Goal: Task Accomplishment & Management: Complete application form

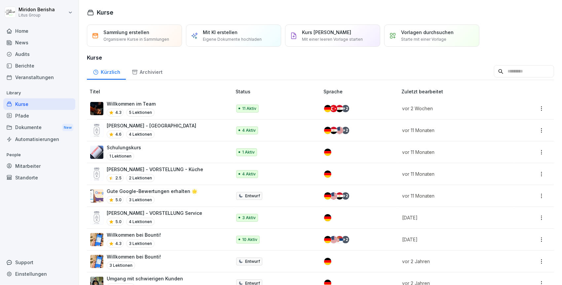
click at [23, 56] on div "Audits" at bounding box center [39, 54] width 72 height 12
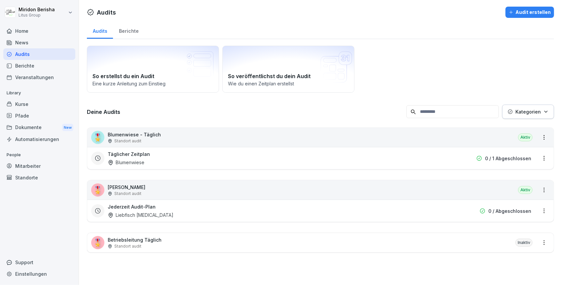
click at [524, 10] on div "Audit erstellen" at bounding box center [530, 12] width 42 height 7
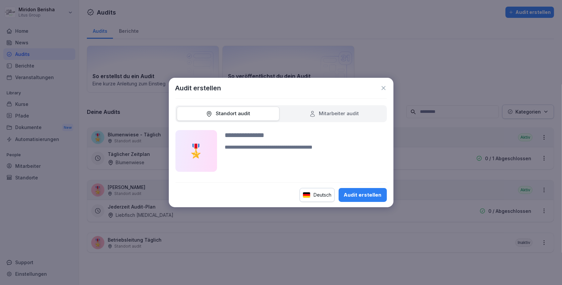
click at [321, 112] on div "Mitarbeiter audit" at bounding box center [334, 114] width 50 height 8
click at [239, 113] on div "Standort audit" at bounding box center [228, 114] width 44 height 8
click at [252, 136] on input at bounding box center [306, 135] width 162 height 10
drag, startPoint x: 269, startPoint y: 136, endPoint x: 245, endPoint y: 138, distance: 24.9
click at [245, 138] on input at bounding box center [306, 135] width 162 height 10
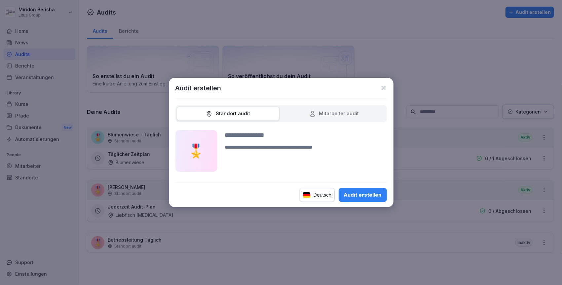
click at [356, 193] on div "Audit erstellen" at bounding box center [363, 194] width 38 height 7
type input "*"
type input "**********"
click at [370, 197] on div "Audit erstellen" at bounding box center [363, 194] width 38 height 7
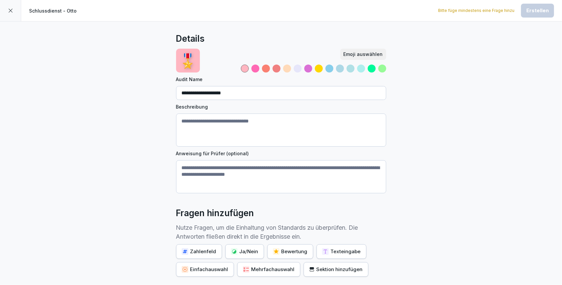
click at [193, 121] on textarea "Beschreibung" at bounding box center [281, 129] width 210 height 33
type textarea "**********"
click at [325, 206] on div "Fragen hinzufügen" at bounding box center [281, 212] width 210 height 13
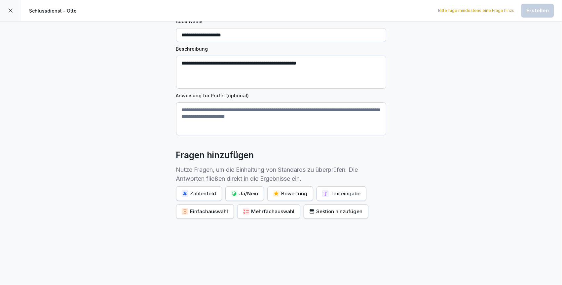
scroll to position [60, 0]
click at [239, 190] on div "Ja/Nein" at bounding box center [244, 193] width 27 height 7
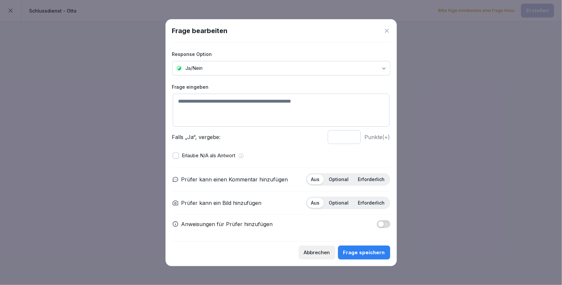
click at [337, 203] on p "Optional" at bounding box center [339, 203] width 20 height 6
click at [319, 202] on p "Aus" at bounding box center [315, 203] width 9 height 6
click at [372, 202] on p "Erforderlich" at bounding box center [371, 203] width 27 height 6
click at [382, 225] on span "button" at bounding box center [381, 223] width 7 height 7
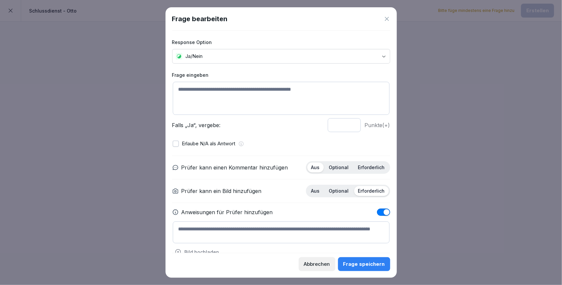
click at [199, 96] on textarea at bounding box center [281, 98] width 217 height 33
click at [387, 20] on icon at bounding box center [387, 19] width 7 height 7
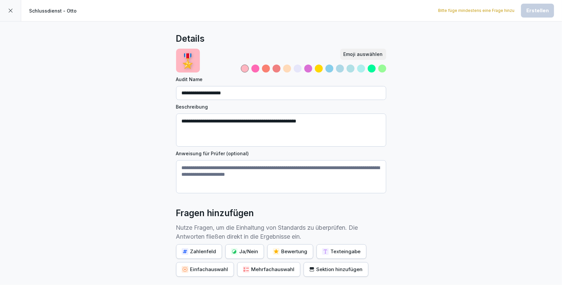
scroll to position [0, 0]
